Goal: Information Seeking & Learning: Find specific fact

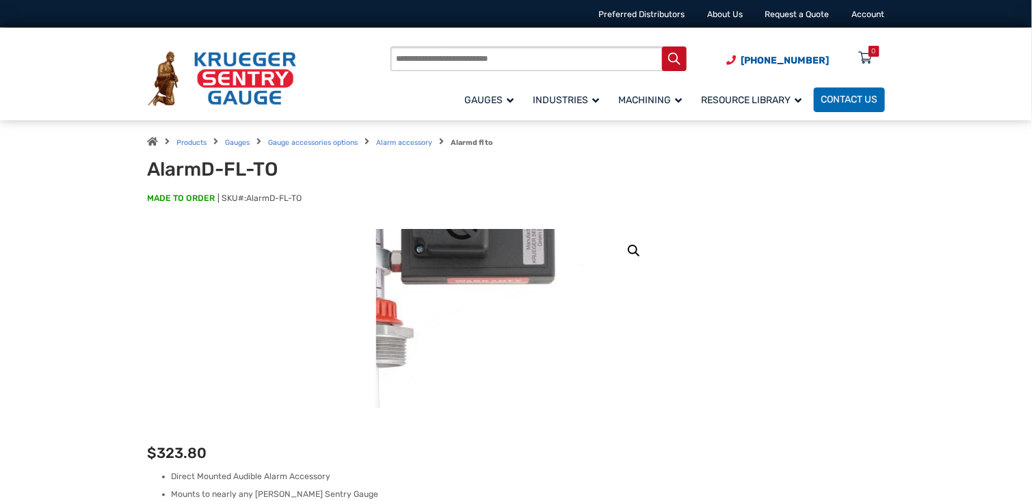
click at [648, 348] on img at bounding box center [423, 270] width 479 height 479
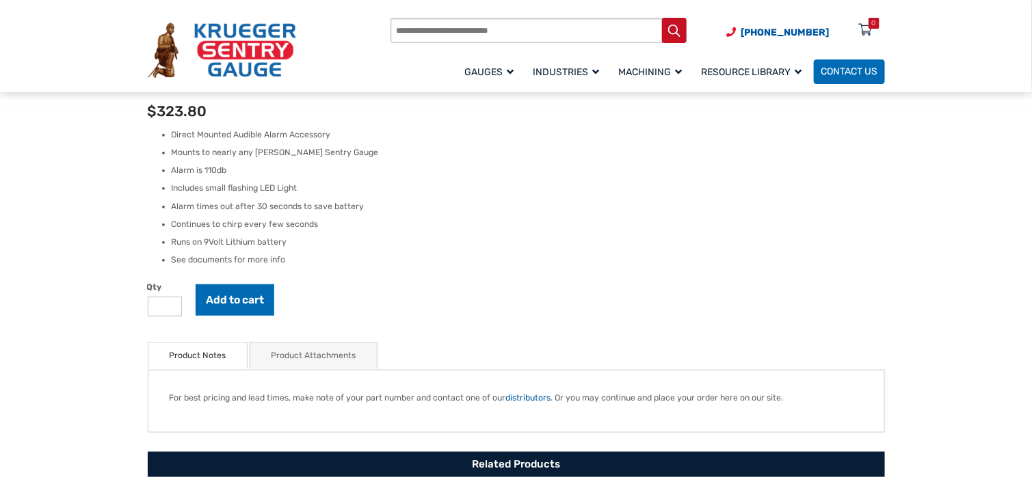
scroll to position [410, 0]
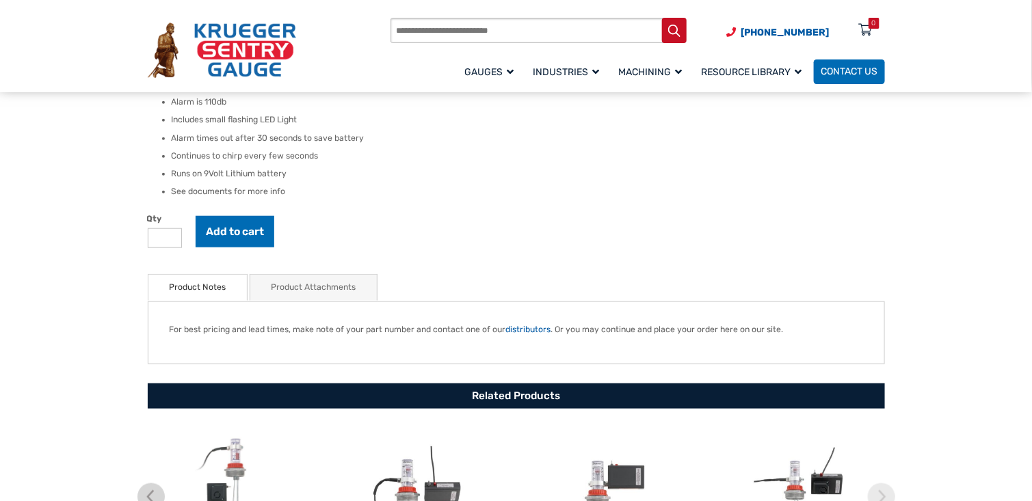
click at [310, 289] on link "Product Attachments" at bounding box center [313, 287] width 85 height 25
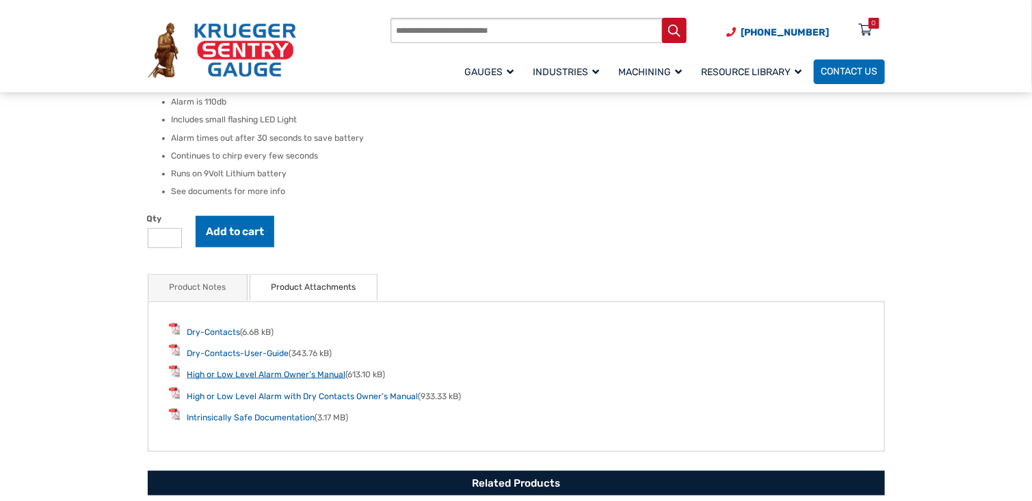
click at [319, 375] on link "High or Low Level Alarm Owner’s Manual" at bounding box center [266, 375] width 159 height 10
click at [216, 286] on link "Product Notes" at bounding box center [197, 287] width 57 height 25
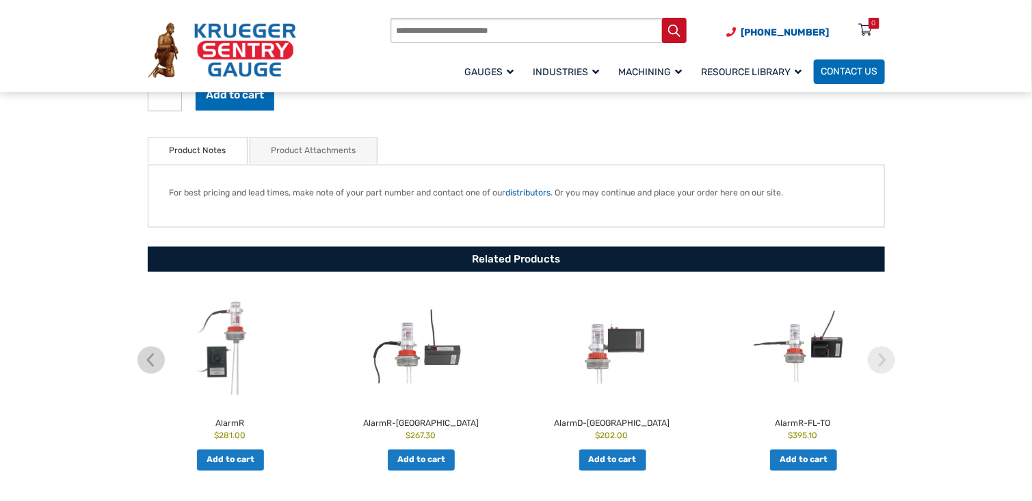
scroll to position [615, 0]
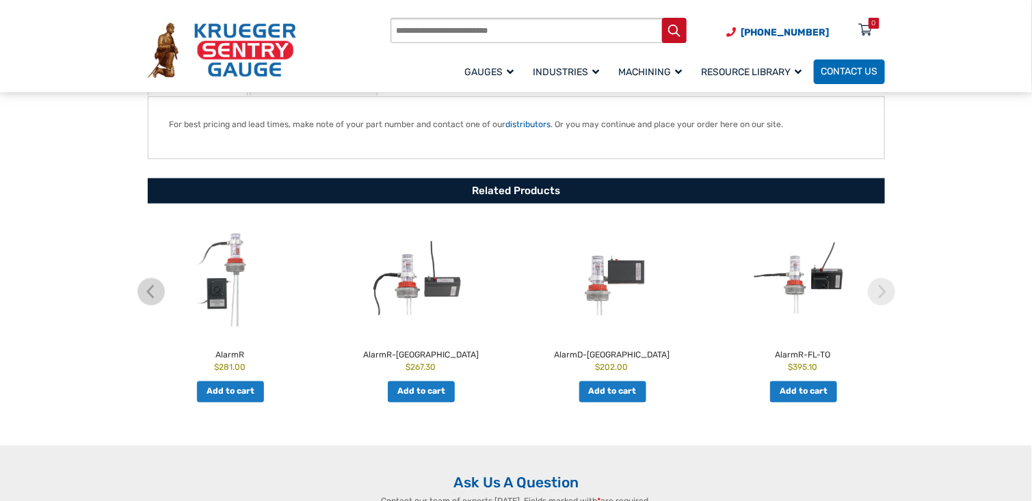
click at [624, 280] on img at bounding box center [612, 279] width 185 height 114
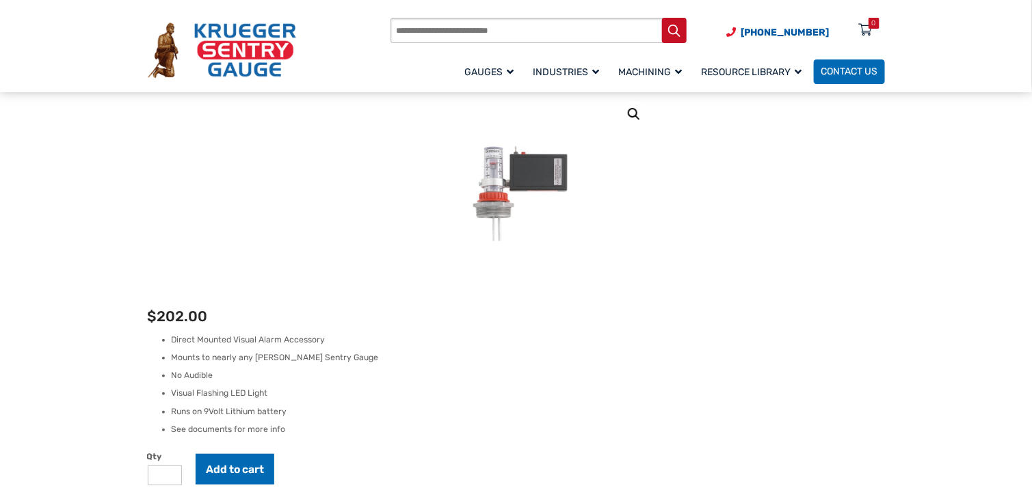
scroll to position [205, 0]
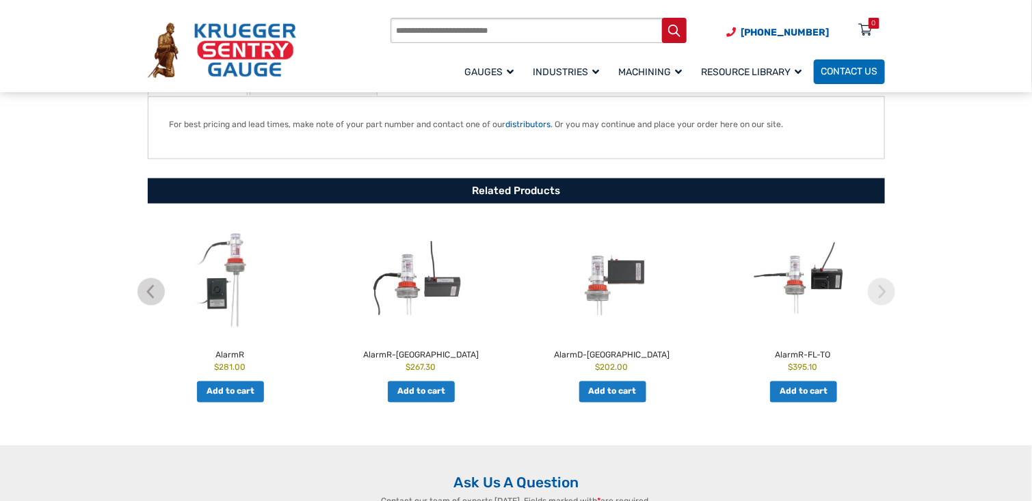
click at [799, 354] on h2 "AlarmR-FL-TO" at bounding box center [803, 353] width 185 height 17
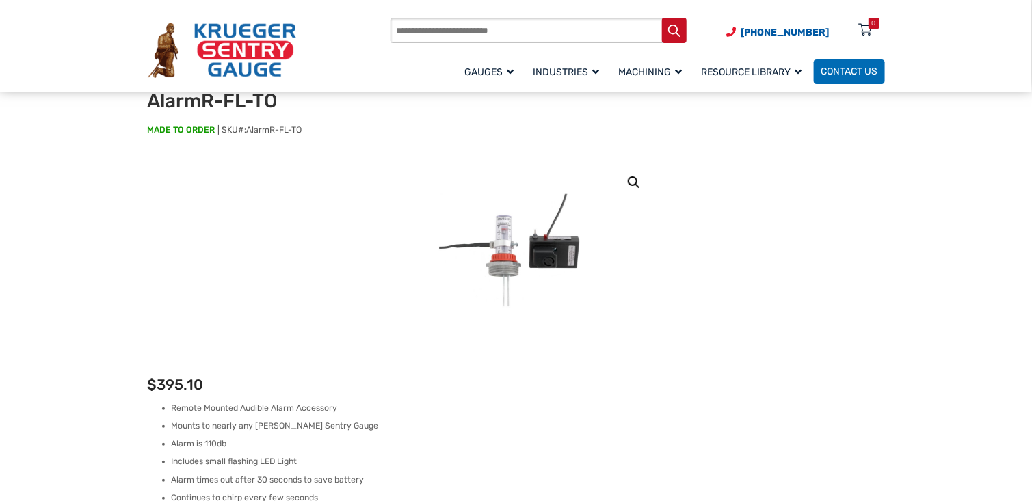
scroll to position [137, 0]
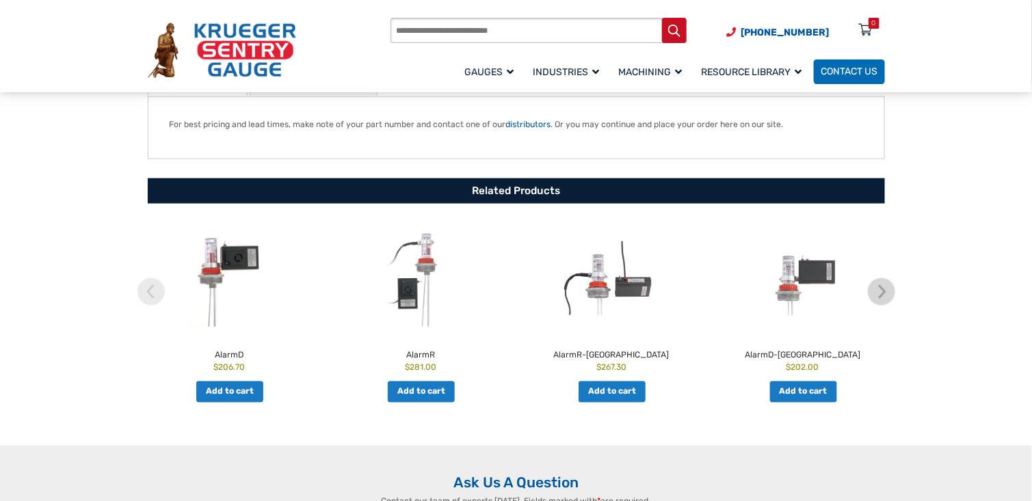
click at [806, 356] on h2 "AlarmD-[GEOGRAPHIC_DATA]" at bounding box center [802, 353] width 185 height 17
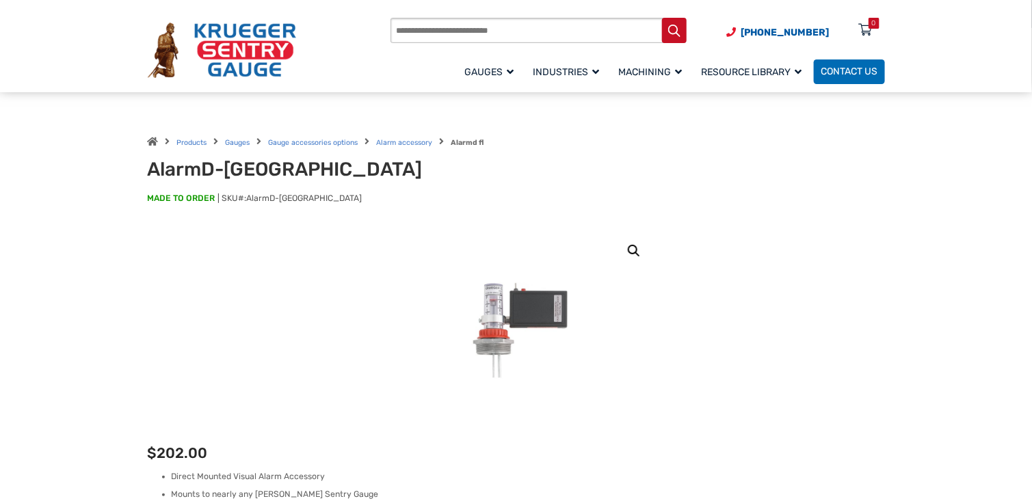
scroll to position [68, 0]
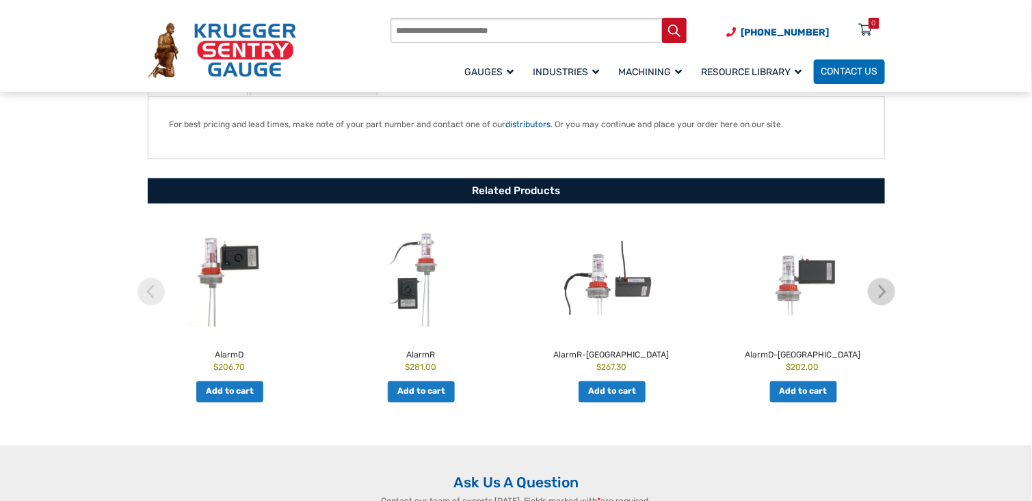
click at [237, 352] on h2 "AlarmD" at bounding box center [229, 353] width 185 height 17
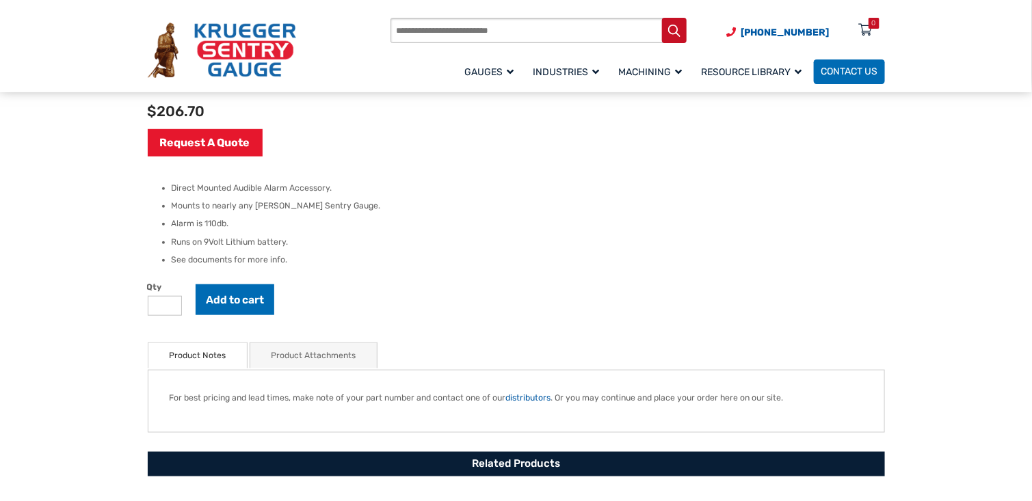
scroll to position [68, 0]
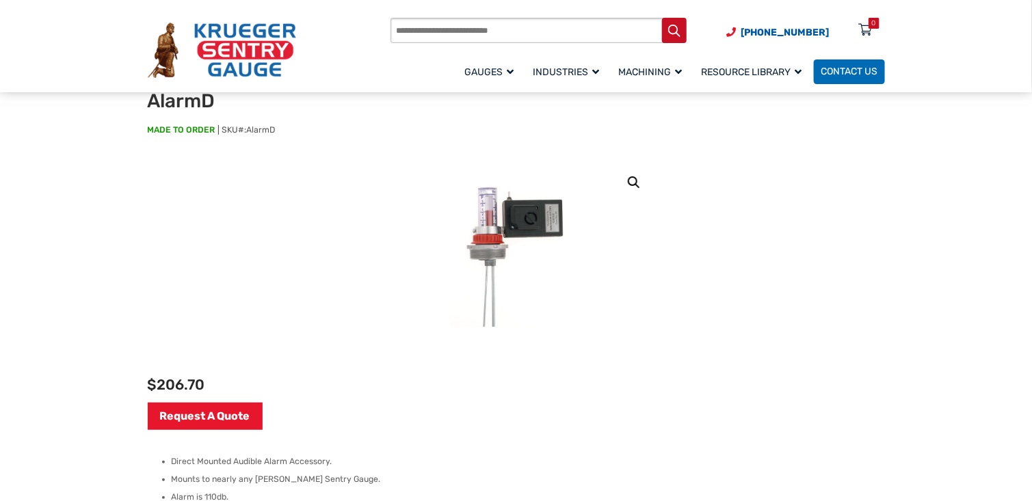
paste input "**********"
click at [423, 30] on input "**********" at bounding box center [538, 30] width 296 height 25
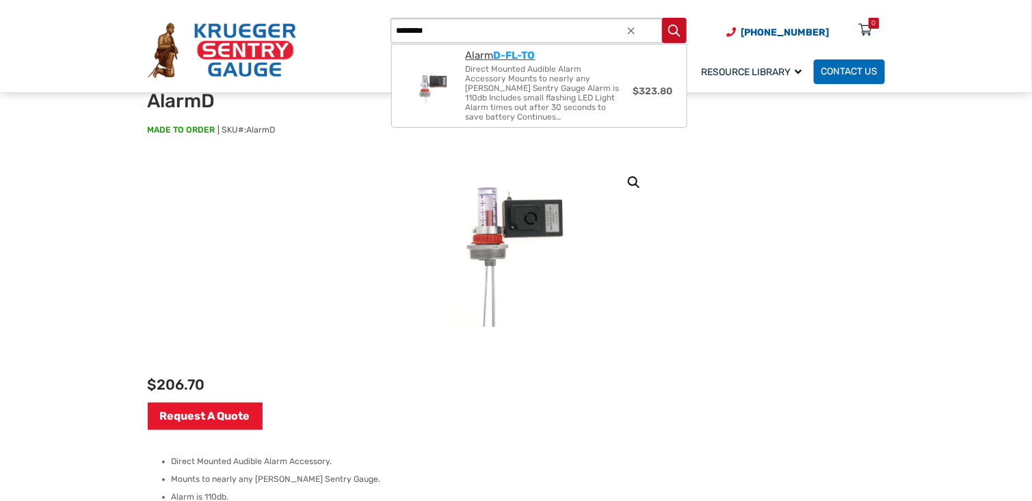
click at [526, 75] on span "Direct Mounted Audible Alarm Accessory Mounts to nearly any [PERSON_NAME] Sentr…" at bounding box center [545, 92] width 159 height 57
type input "**********"
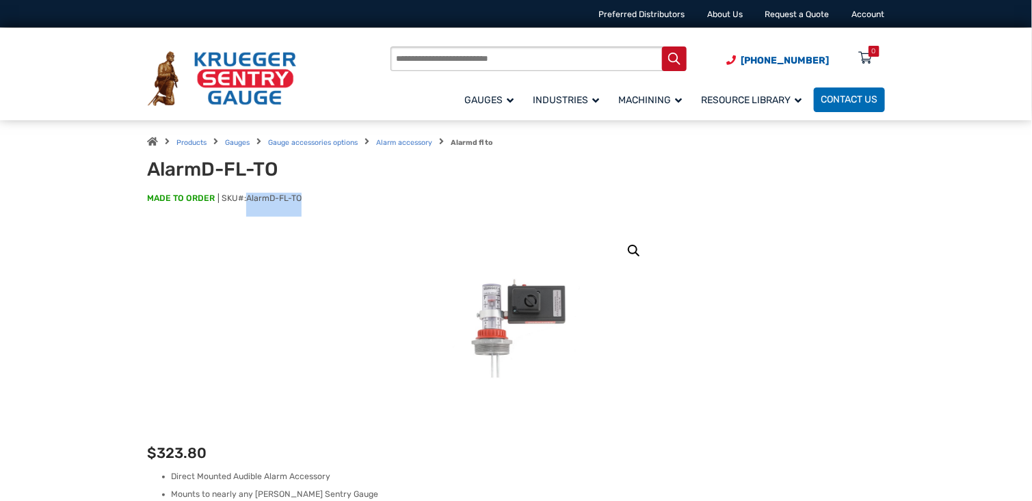
drag, startPoint x: 305, startPoint y: 196, endPoint x: 247, endPoint y: 198, distance: 58.1
click at [247, 198] on p "MADE TO ORDER SKU#: AlarmD-FL-TO" at bounding box center [516, 205] width 737 height 24
copy span "AlarmD-FL-TO"
